Goal: Task Accomplishment & Management: Manage account settings

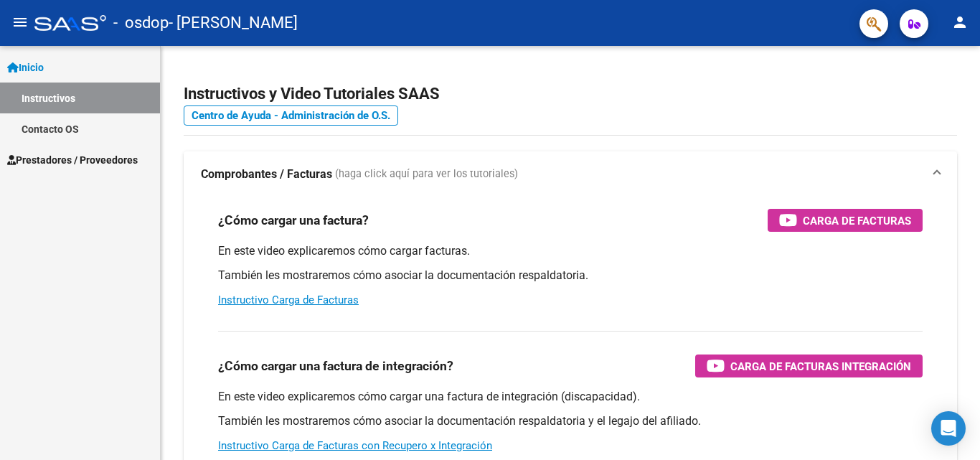
click at [103, 163] on span "Prestadores / Proveedores" at bounding box center [72, 160] width 131 height 16
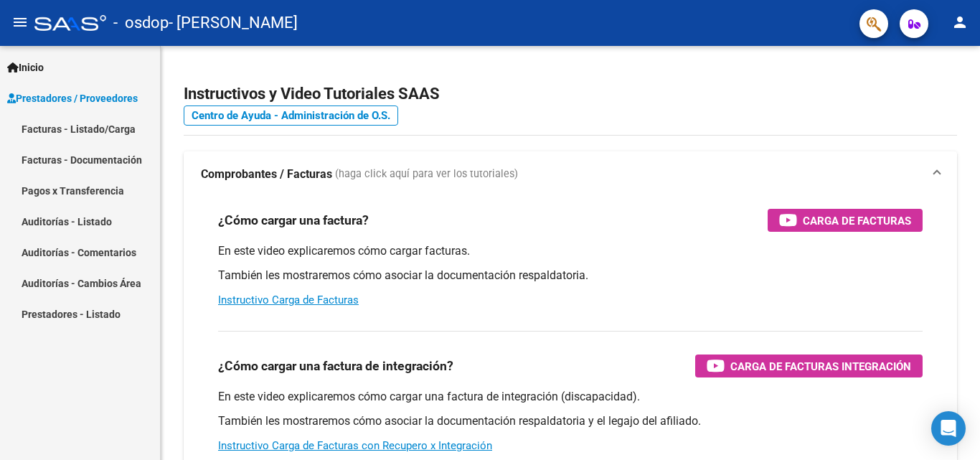
click at [103, 127] on link "Facturas - Listado/Carga" at bounding box center [80, 128] width 160 height 31
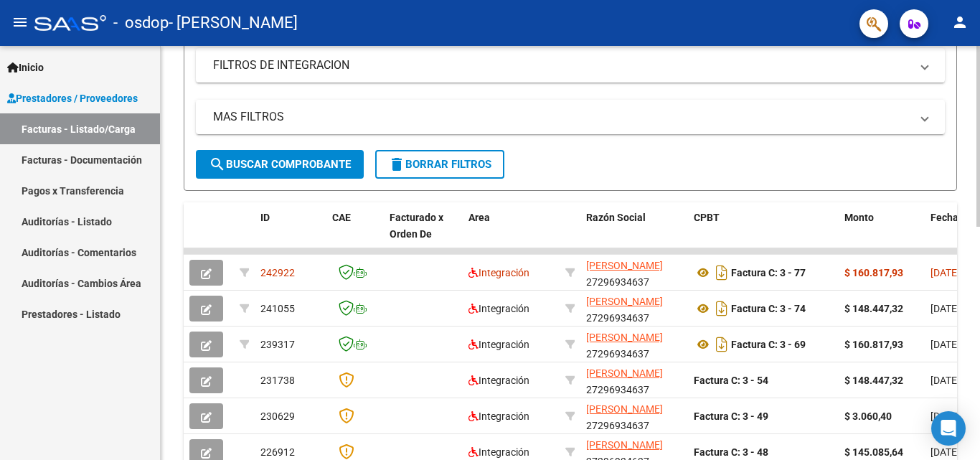
scroll to position [294, 0]
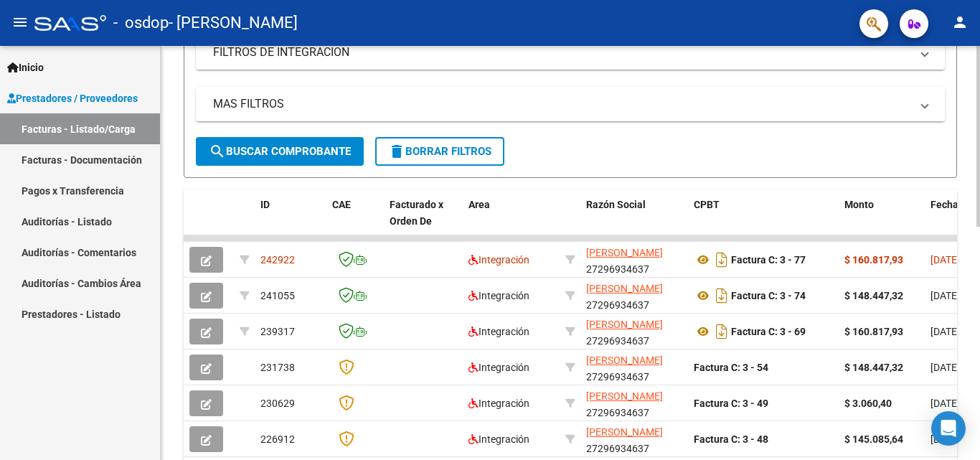
click at [980, 226] on div at bounding box center [979, 267] width 4 height 181
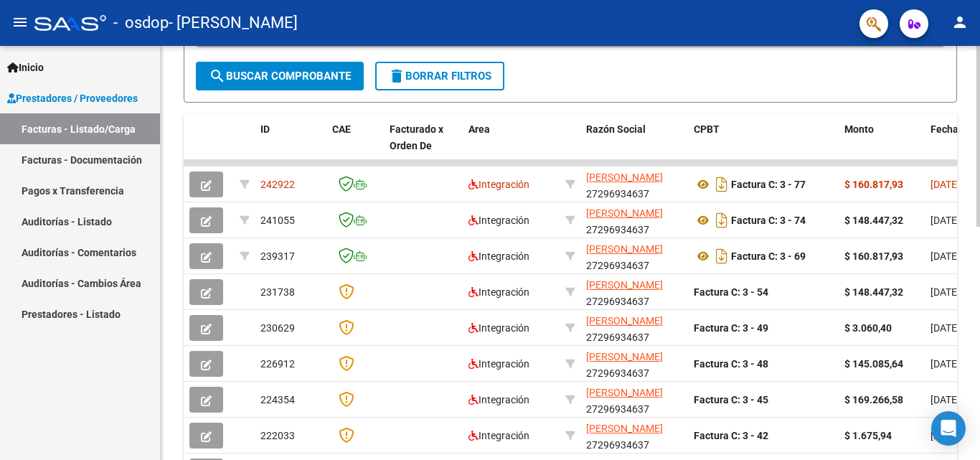
click at [980, 333] on div at bounding box center [979, 301] width 4 height 181
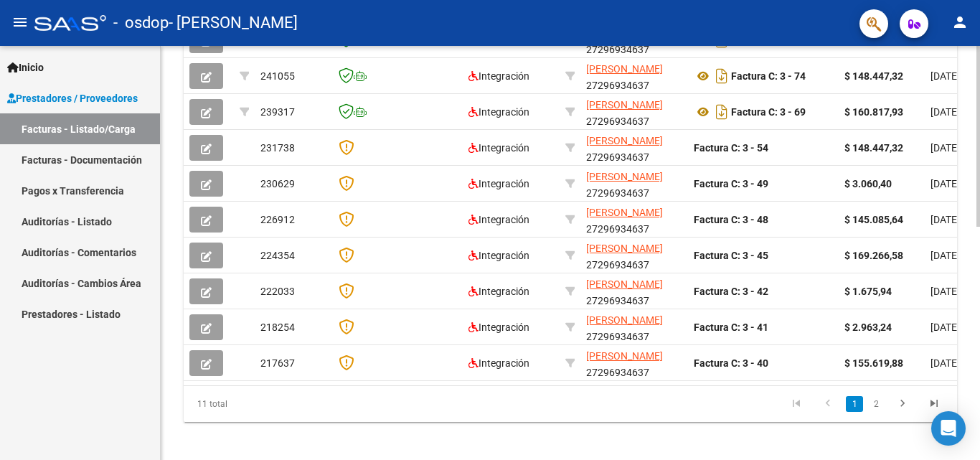
scroll to position [533, 0]
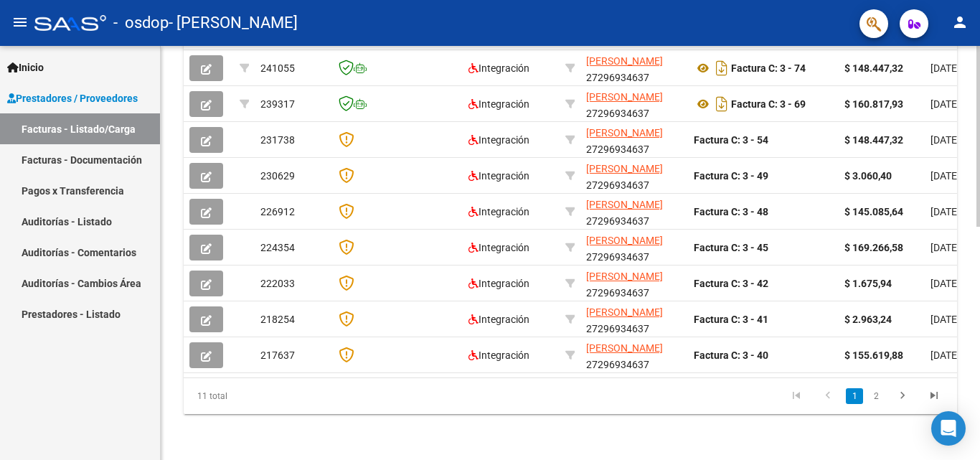
click at [980, 400] on div at bounding box center [979, 369] width 4 height 181
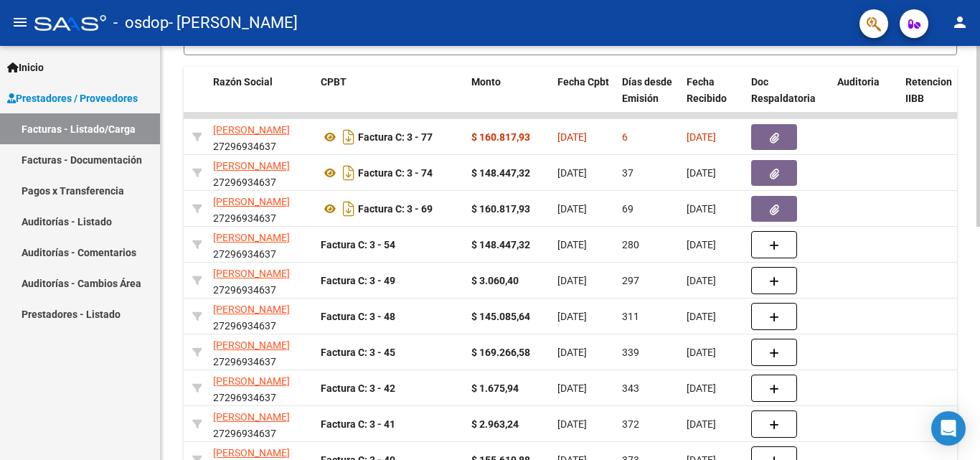
scroll to position [414, 0]
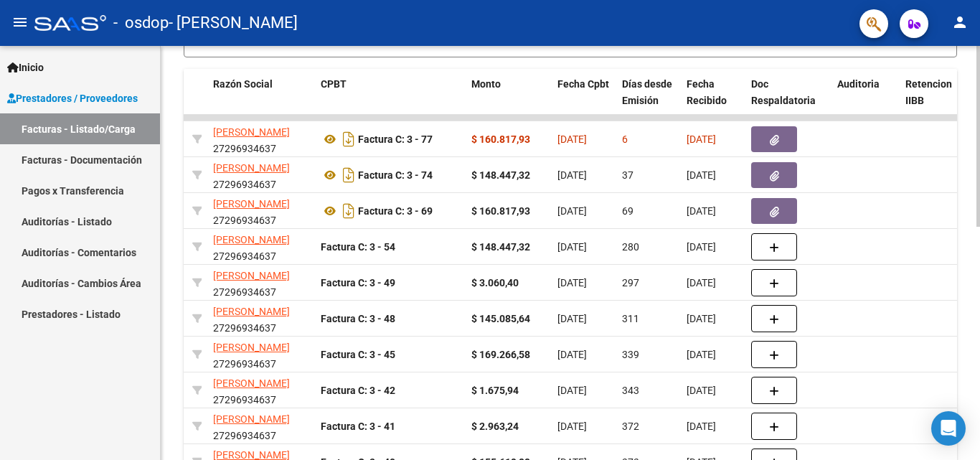
click at [979, 286] on div at bounding box center [979, 321] width 4 height 181
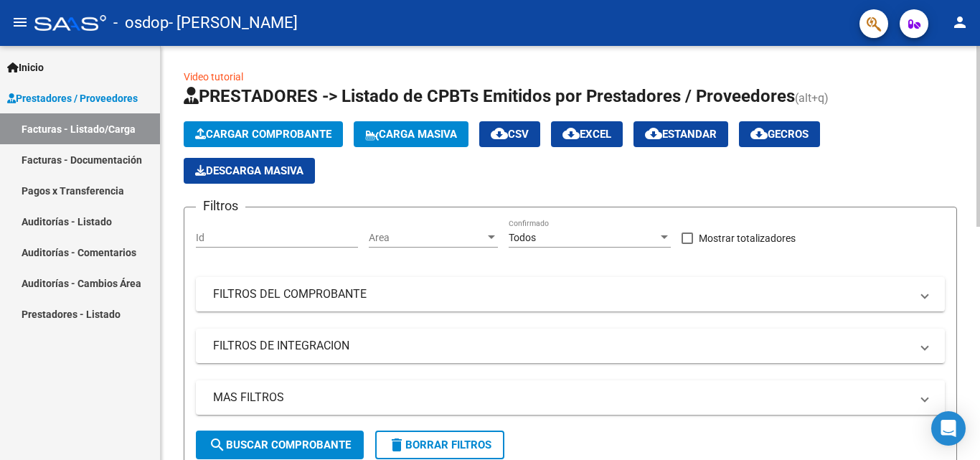
click at [978, 191] on div at bounding box center [979, 253] width 4 height 414
